Goal: Transaction & Acquisition: Purchase product/service

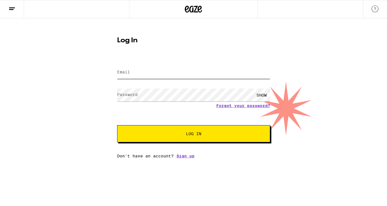
type input "[EMAIL_ADDRESS][DOMAIN_NAME]"
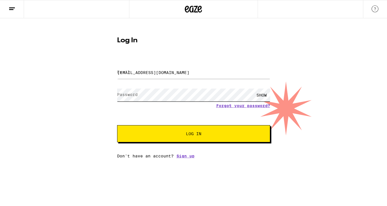
click at [193, 134] on button "Log In" at bounding box center [193, 133] width 153 height 17
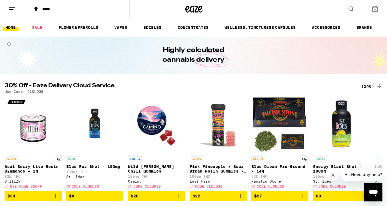
click at [15, 6] on icon at bounding box center [12, 8] width 7 height 7
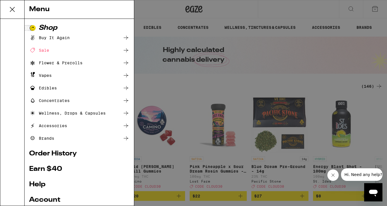
click at [53, 168] on link "Earn $ 40" at bounding box center [79, 169] width 100 height 7
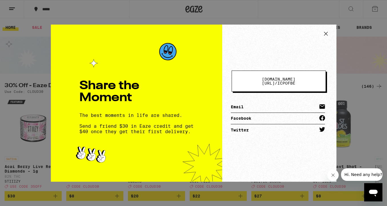
click at [329, 33] on icon at bounding box center [325, 33] width 9 height 9
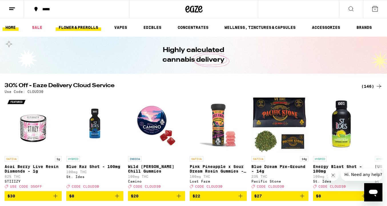
click at [81, 28] on link "FLOWER & PREROLLS" at bounding box center [78, 27] width 45 height 7
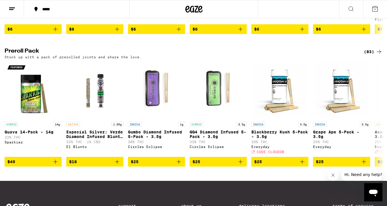
scroll to position [416, 0]
